Goal: Information Seeking & Learning: Learn about a topic

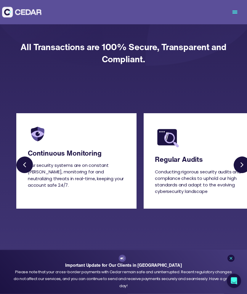
scroll to position [1386, 0]
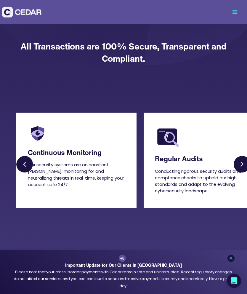
click at [240, 157] on link "Next slide" at bounding box center [242, 164] width 17 height 17
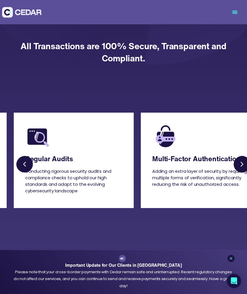
click at [240, 159] on link "Next slide" at bounding box center [242, 164] width 17 height 17
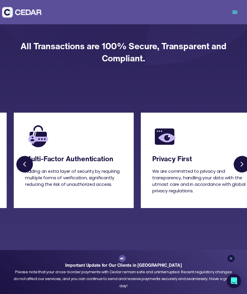
click at [239, 159] on link "Next slide" at bounding box center [242, 164] width 17 height 17
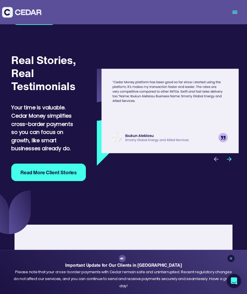
scroll to position [1905, 0]
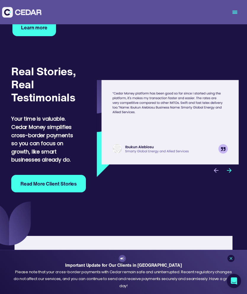
click at [231, 174] on img "next slide" at bounding box center [229, 170] width 7 height 7
click at [234, 172] on div "next slide" at bounding box center [229, 170] width 13 height 13
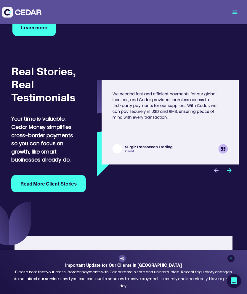
click at [232, 171] on img "next slide" at bounding box center [229, 170] width 7 height 7
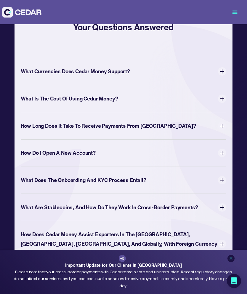
scroll to position [2140, 0]
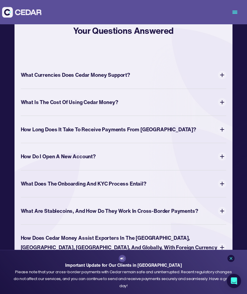
click at [226, 78] on img at bounding box center [222, 75] width 8 height 8
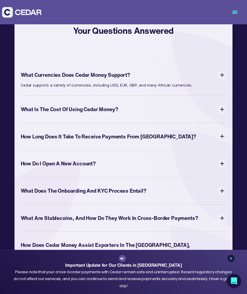
click at [226, 112] on img at bounding box center [222, 109] width 8 height 8
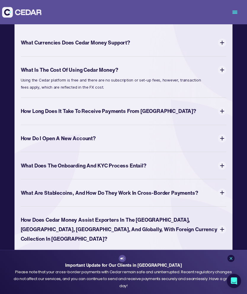
scroll to position [2175, 0]
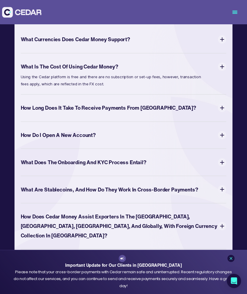
click at [226, 112] on img at bounding box center [222, 108] width 8 height 8
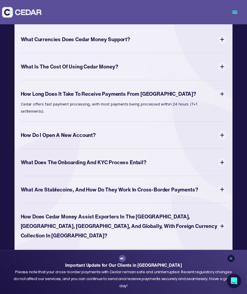
click at [226, 136] on img at bounding box center [222, 135] width 8 height 8
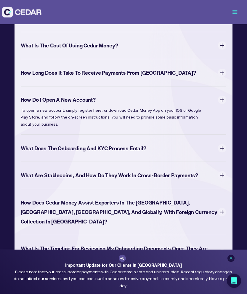
click at [231, 151] on div "Your Questions Answered What Currencies Does Cedar Money Support? Cedar support…" at bounding box center [124, 133] width 218 height 379
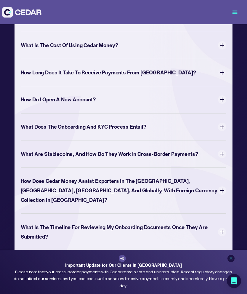
click at [226, 127] on img at bounding box center [222, 127] width 8 height 8
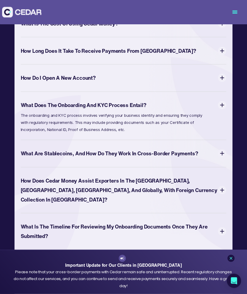
scroll to position [2219, 0]
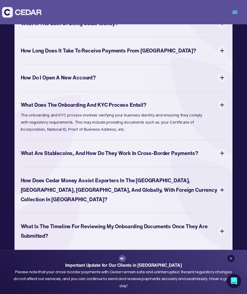
click at [226, 155] on img at bounding box center [222, 153] width 8 height 8
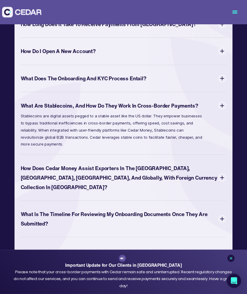
scroll to position [2246, 0]
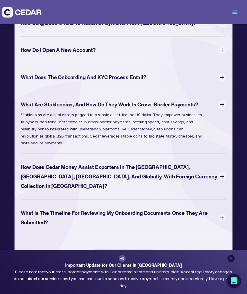
click at [230, 163] on div "Your Questions Answered What Currencies Does Cedar Money Support? Cedar support…" at bounding box center [124, 90] width 218 height 393
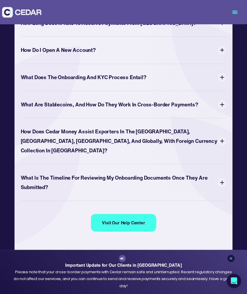
click at [225, 137] on img at bounding box center [222, 141] width 8 height 8
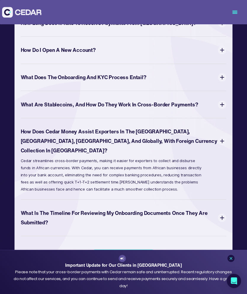
click at [224, 213] on img at bounding box center [222, 217] width 8 height 8
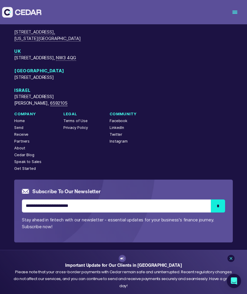
scroll to position [2618, 0]
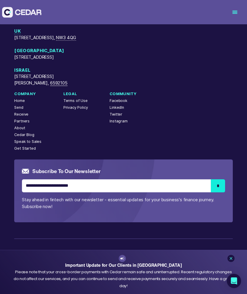
click at [229, 271] on div "Important Update for Our Clients in [GEOGRAPHIC_DATA] Please note that your cro…" at bounding box center [123, 272] width 222 height 34
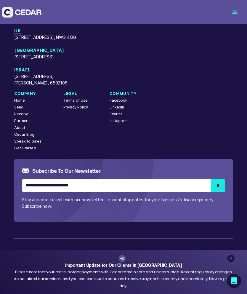
scroll to position [2604, 0]
click at [232, 262] on link at bounding box center [230, 258] width 7 height 7
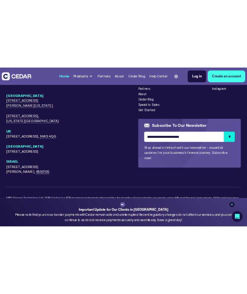
scroll to position [2428, 0]
